Goal: Task Accomplishment & Management: Use online tool/utility

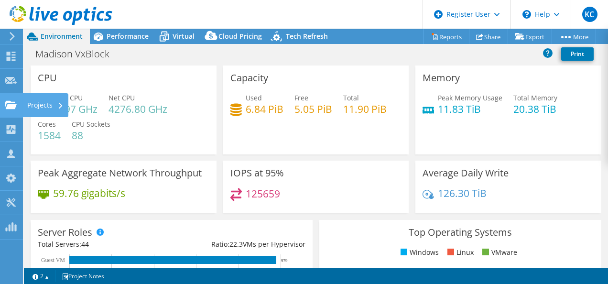
click at [5, 106] on icon at bounding box center [10, 104] width 11 height 9
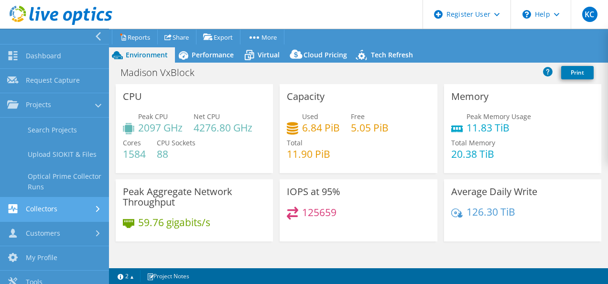
click at [43, 209] on link "Collectors" at bounding box center [54, 210] width 109 height 24
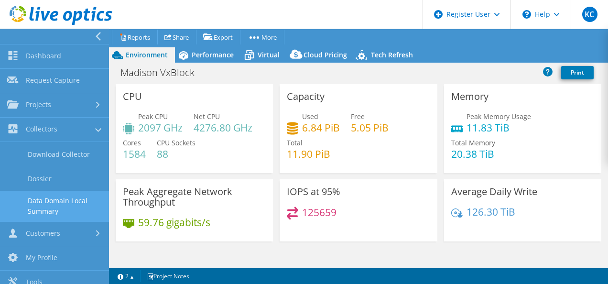
click at [63, 201] on link "Data Domain Local Summary" at bounding box center [54, 206] width 109 height 31
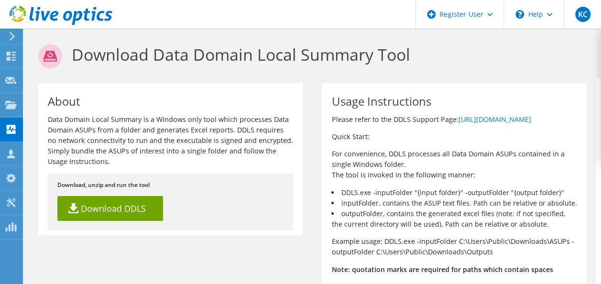
scroll to position [66, 0]
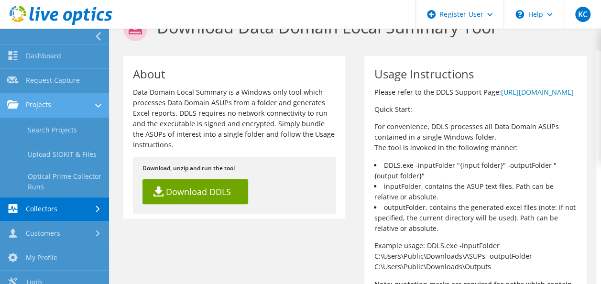
scroll to position [0, 0]
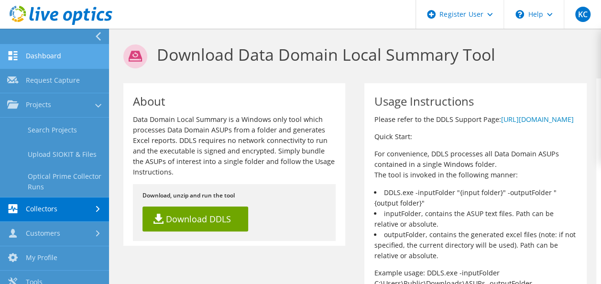
click at [51, 56] on link "Dashboard" at bounding box center [54, 56] width 109 height 24
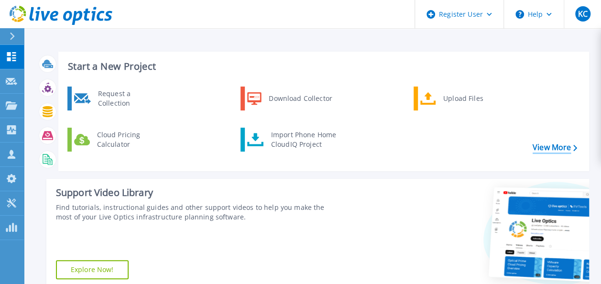
click at [545, 143] on link "View More" at bounding box center [555, 147] width 44 height 9
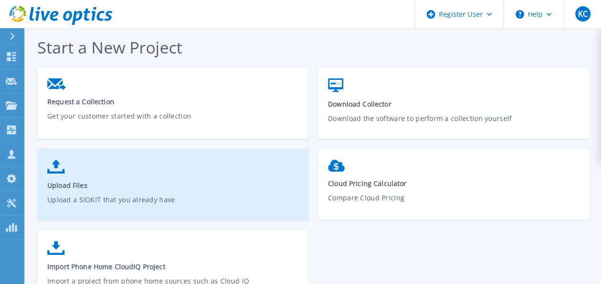
scroll to position [56, 0]
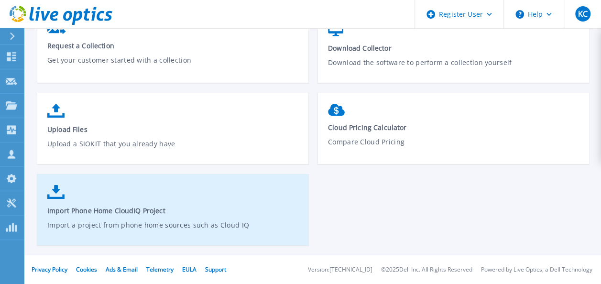
click at [193, 200] on link "Import Phone Home CloudIQ Project Import a project from phone home sources such…" at bounding box center [172, 214] width 271 height 68
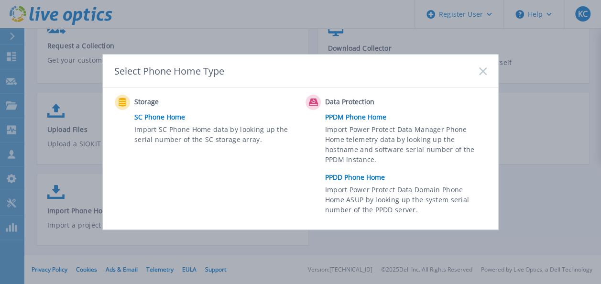
click at [349, 117] on link "PPDM Phone Home" at bounding box center [408, 117] width 166 height 14
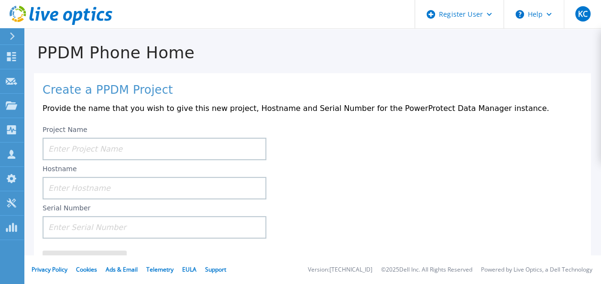
scroll to position [28, 0]
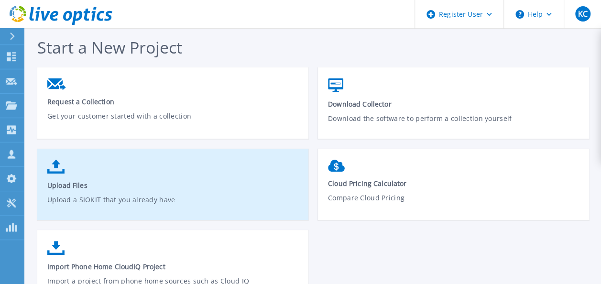
scroll to position [56, 0]
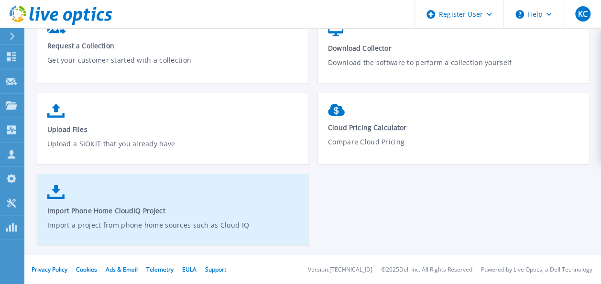
click at [199, 203] on link "Import Phone Home CloudIQ Project Import a project from phone home sources such…" at bounding box center [172, 214] width 271 height 68
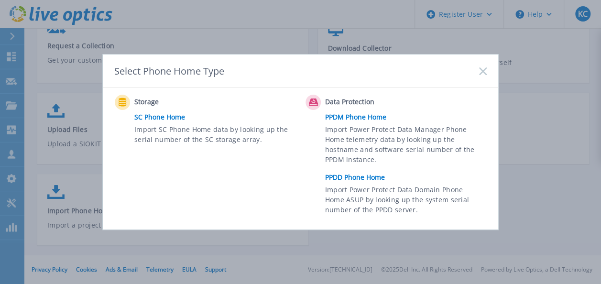
click at [365, 174] on link "PPDD Phone Home" at bounding box center [408, 177] width 166 height 14
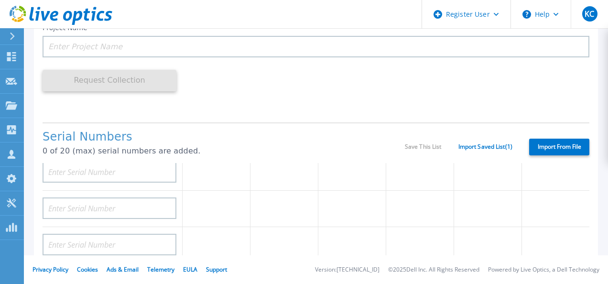
scroll to position [36, 0]
click at [468, 150] on link "Import Saved List ( 1 )" at bounding box center [486, 146] width 54 height 7
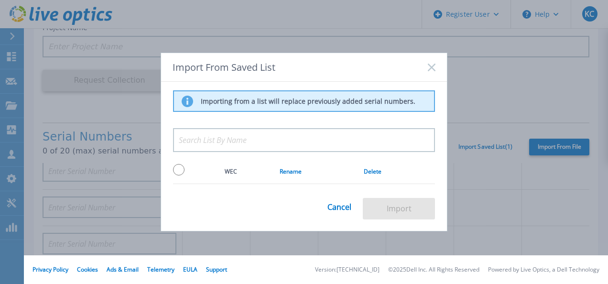
click at [177, 169] on input "radio" at bounding box center [178, 169] width 11 height 11
radio input "true"
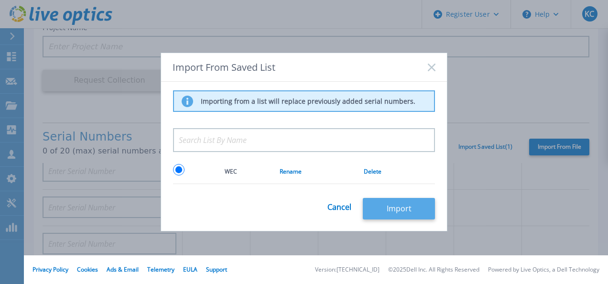
click at [417, 208] on button "Import" at bounding box center [399, 209] width 72 height 22
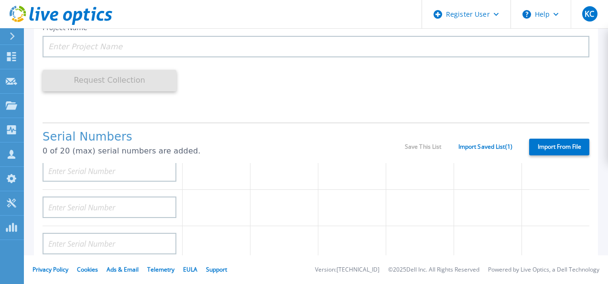
type input "APM00213913117"
type input "APM00213209197"
type input "APM00214111680"
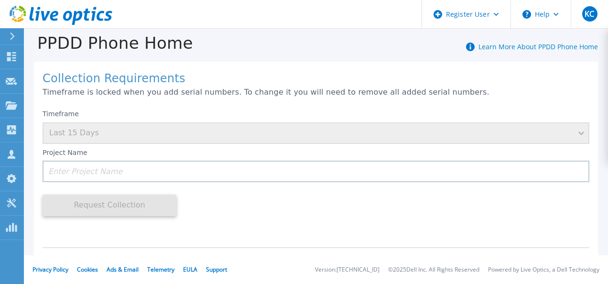
scroll to position [10, 0]
click at [340, 132] on div "Timeframe Last 15 Days" at bounding box center [316, 126] width 547 height 34
click at [576, 132] on div "Timeframe Last 15 Days" at bounding box center [316, 126] width 547 height 34
